Goal: Register for event/course

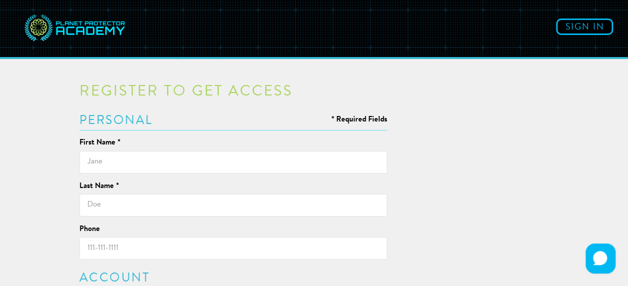
click at [202, 166] on input "text" at bounding box center [233, 162] width 308 height 22
type input "[PERSON_NAME]"
type input "2369692427"
type input "[EMAIL_ADDRESS][DOMAIN_NAME]"
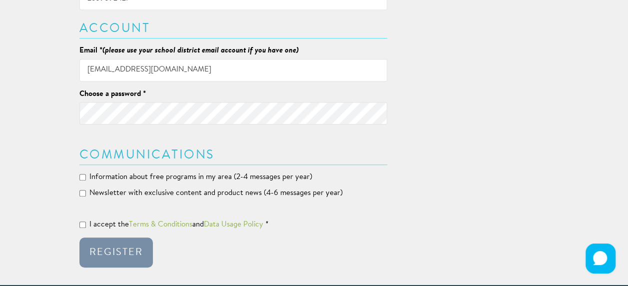
scroll to position [250, 0]
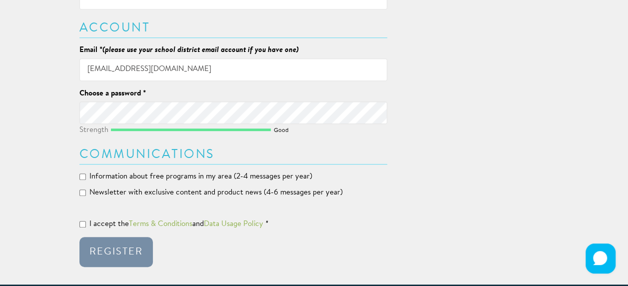
click at [68, 117] on div "Register to get access * Required Fields Personal First Name * [PERSON_NAME] La…" at bounding box center [314, 45] width 585 height 450
click at [84, 228] on label "I accept the Terms & Conditions and Data Usage Policy *" at bounding box center [173, 224] width 189 height 10
click at [84, 227] on input "I accept the Terms & Conditions and Data Usage Policy *" at bounding box center [82, 224] width 6 height 6
checkbox input "true"
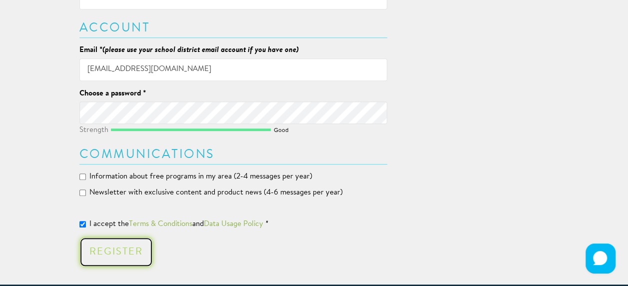
click at [116, 253] on div "Register" at bounding box center [115, 252] width 53 height 10
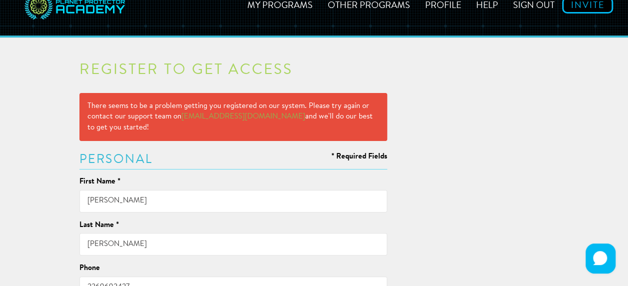
scroll to position [0, 0]
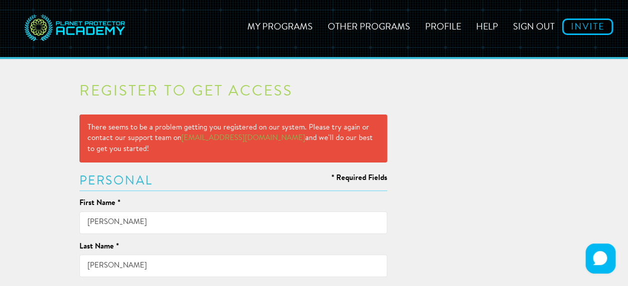
click at [287, 175] on h3 "Personal" at bounding box center [233, 181] width 308 height 12
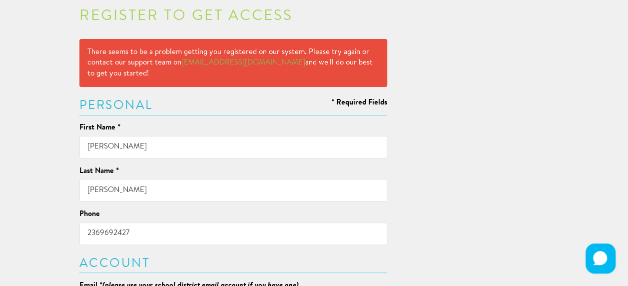
scroll to position [250, 0]
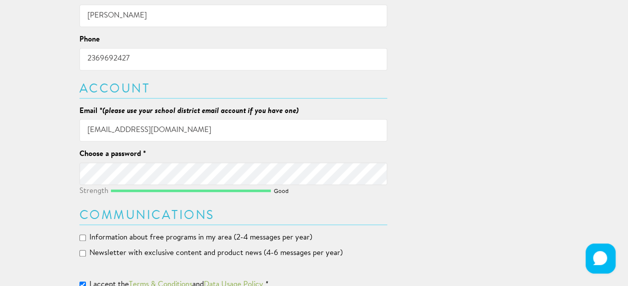
click at [222, 125] on input "[EMAIL_ADDRESS][DOMAIN_NAME]" at bounding box center [233, 130] width 308 height 22
click at [425, 174] on div "Register to get access There seems to be a problem getting you registered on ou…" at bounding box center [314, 75] width 585 height 510
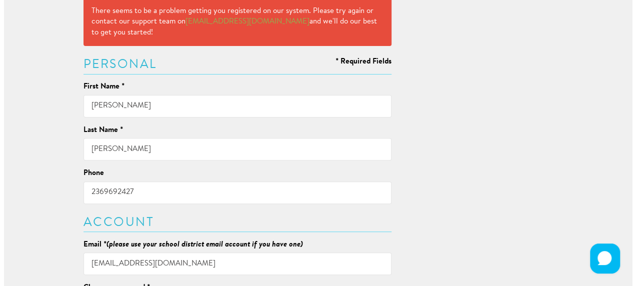
scroll to position [0, 0]
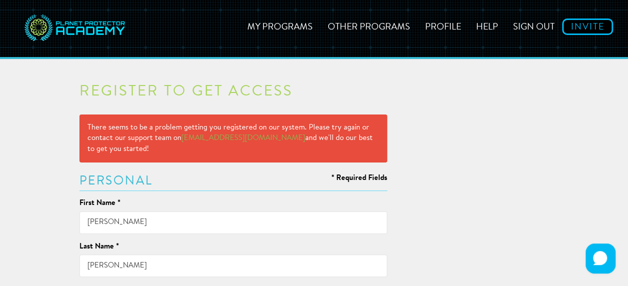
click at [100, 27] on img at bounding box center [74, 28] width 105 height 42
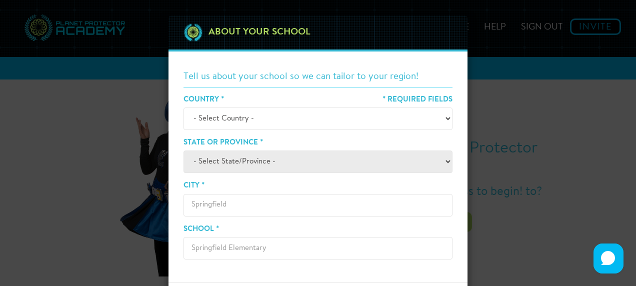
drag, startPoint x: 467, startPoint y: 120, endPoint x: 365, endPoint y: 76, distance: 111.1
click at [325, 62] on div "Tell us about your school so we can tailor to your region! * Required Fields Co…" at bounding box center [317, 166] width 299 height 230
click at [342, 108] on select "- Select Country - [GEOGRAPHIC_DATA] [GEOGRAPHIC_DATA] ────────── [GEOGRAPHIC_D…" at bounding box center [317, 118] width 269 height 22
select select "[GEOGRAPHIC_DATA]"
click at [183, 107] on select "- Select Country - [GEOGRAPHIC_DATA] [GEOGRAPHIC_DATA] ────────── [GEOGRAPHIC_D…" at bounding box center [317, 118] width 269 height 22
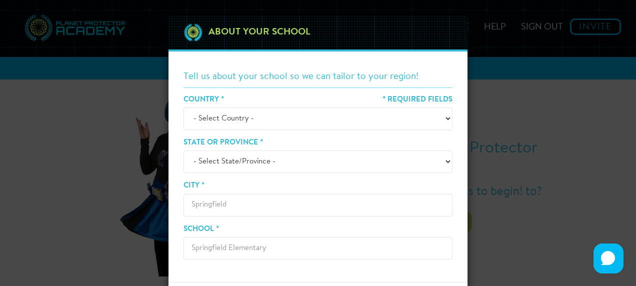
click at [292, 157] on select "- Select State/Province - [GEOGRAPHIC_DATA] [GEOGRAPHIC_DATA] [GEOGRAPHIC_DATA]…" at bounding box center [317, 161] width 269 height 22
select select "BC"
click at [183, 150] on select "- Select State/Province - [GEOGRAPHIC_DATA] [GEOGRAPHIC_DATA] [GEOGRAPHIC_DATA]…" at bounding box center [317, 161] width 269 height 22
click at [263, 204] on input "City *" at bounding box center [317, 205] width 269 height 22
type input "Victoria"
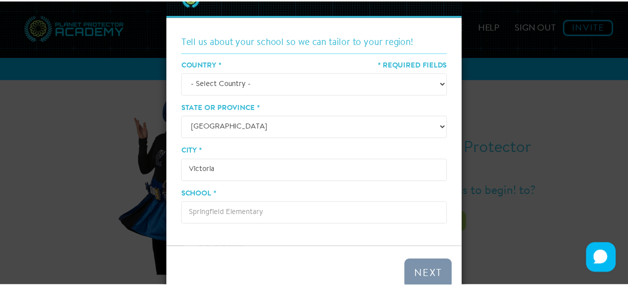
scroll to position [66, 0]
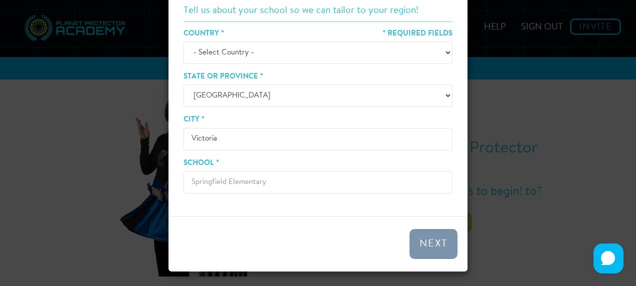
click at [253, 184] on input "School *" at bounding box center [317, 182] width 269 height 22
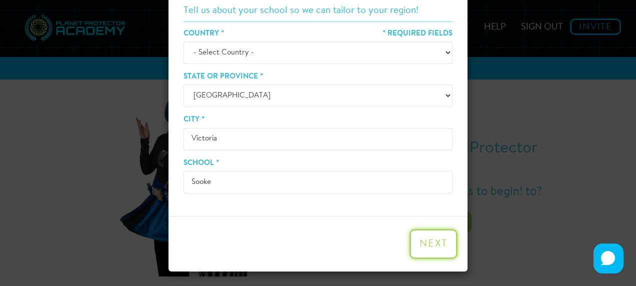
type input "Sooke"
click at [412, 237] on button "Next" at bounding box center [433, 244] width 48 height 30
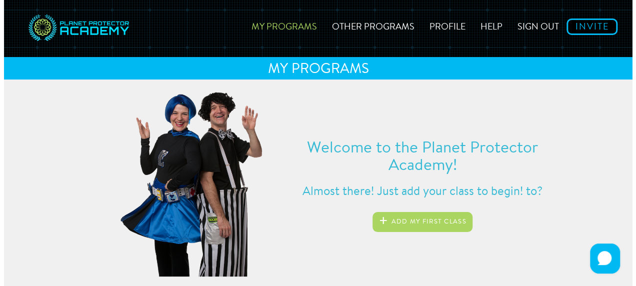
scroll to position [30, 0]
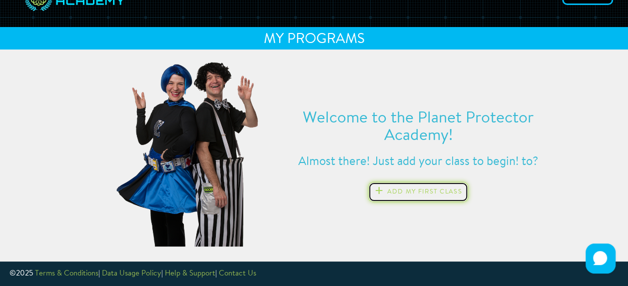
click at [411, 192] on button "Add my first class" at bounding box center [418, 192] width 100 height 20
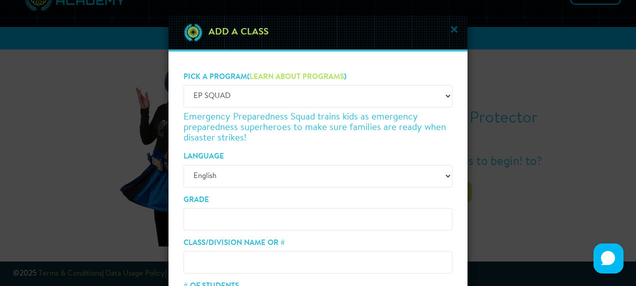
scroll to position [100, 0]
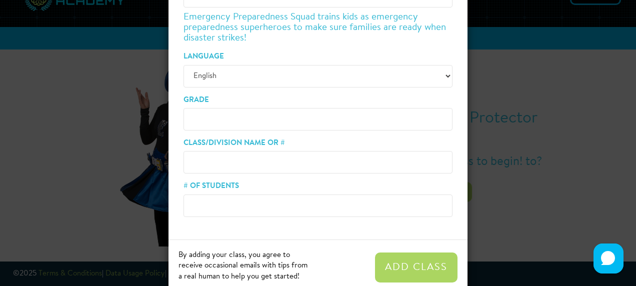
click at [358, 161] on input "Class/Division Name or #" at bounding box center [317, 162] width 269 height 22
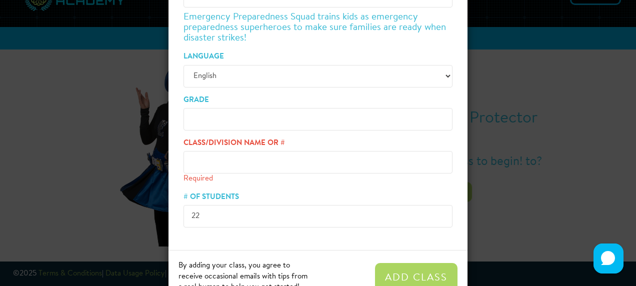
type input "22"
click at [358, 161] on input "Class/Division Name or #" at bounding box center [317, 162] width 269 height 22
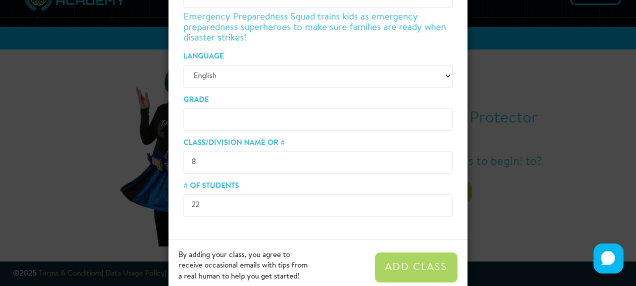
type input "8"
click at [299, 123] on input "Grade" at bounding box center [317, 119] width 269 height 22
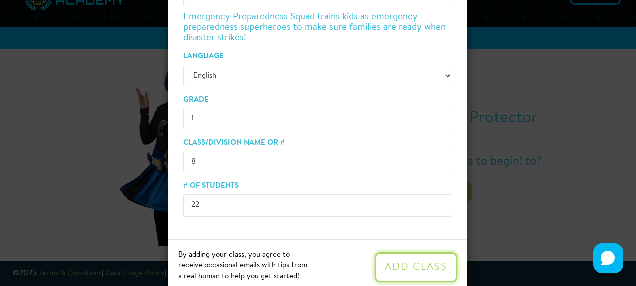
type input "1"
click at [395, 257] on button "Add Class" at bounding box center [416, 267] width 82 height 30
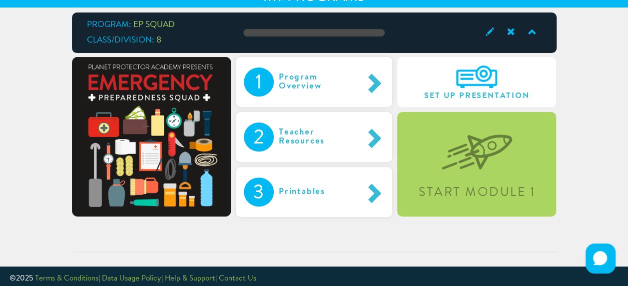
scroll to position [77, 0]
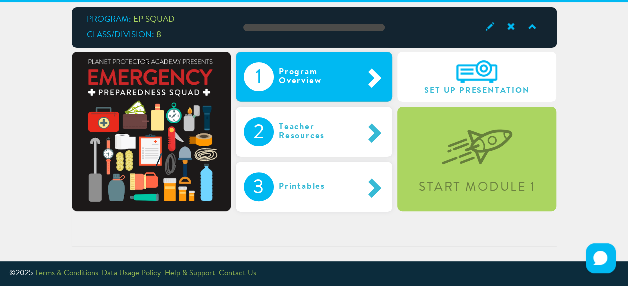
click at [362, 80] on span at bounding box center [373, 77] width 22 height 21
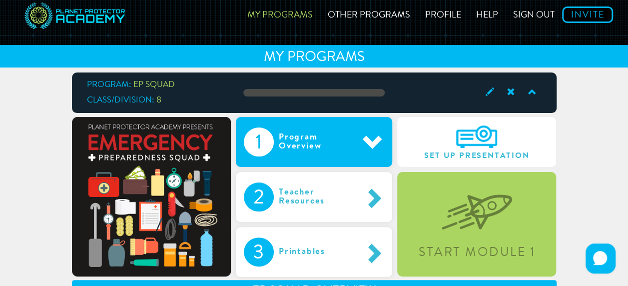
scroll to position [0, 0]
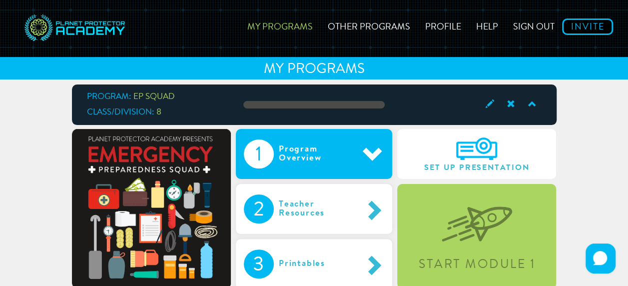
click at [152, 98] on span "EP SQUAD" at bounding box center [153, 96] width 41 height 8
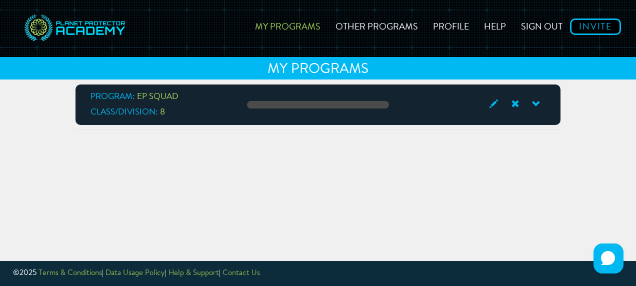
click at [152, 98] on span "EP SQUAD" at bounding box center [157, 96] width 41 height 8
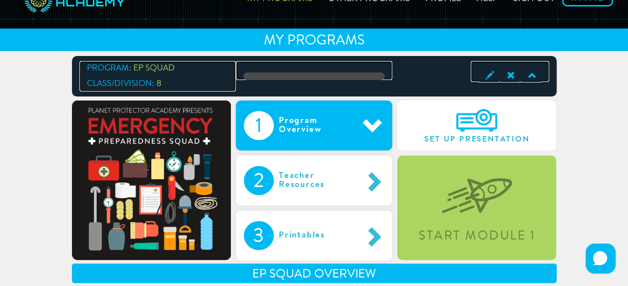
scroll to position [50, 0]
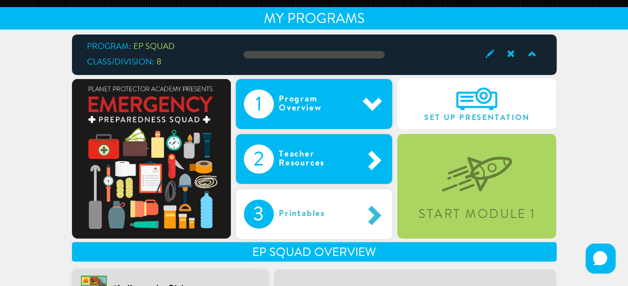
click at [355, 178] on div "2 Teacher Resources" at bounding box center [314, 159] width 156 height 50
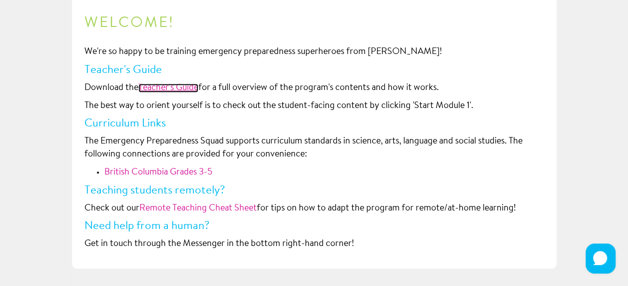
scroll to position [285, 0]
